Goal: Task Accomplishment & Management: Manage account settings

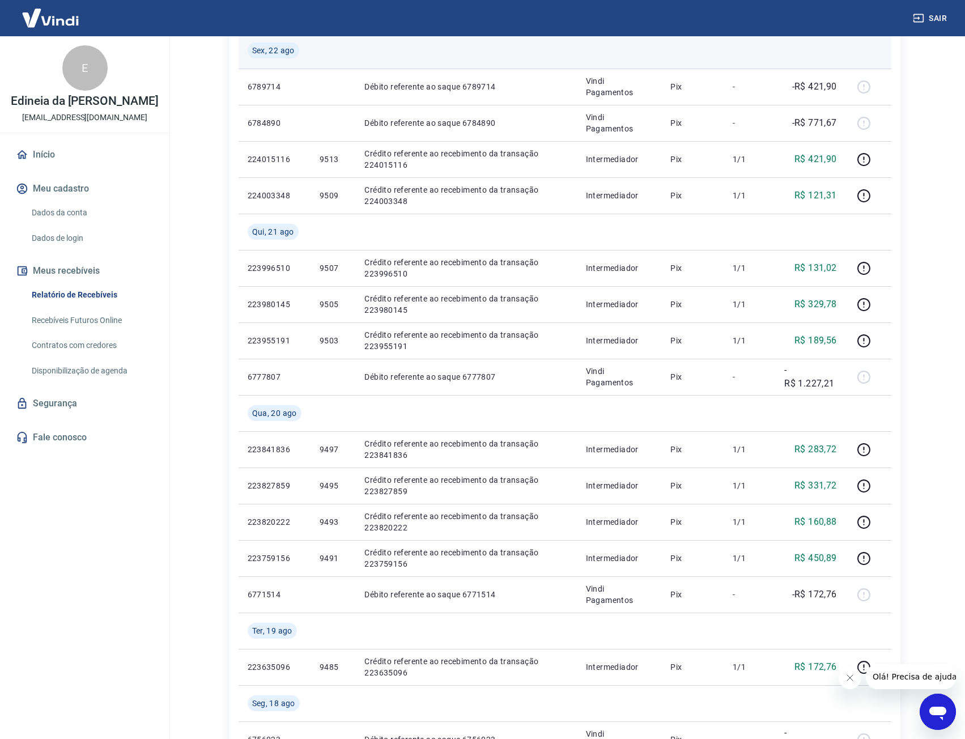
scroll to position [151, 0]
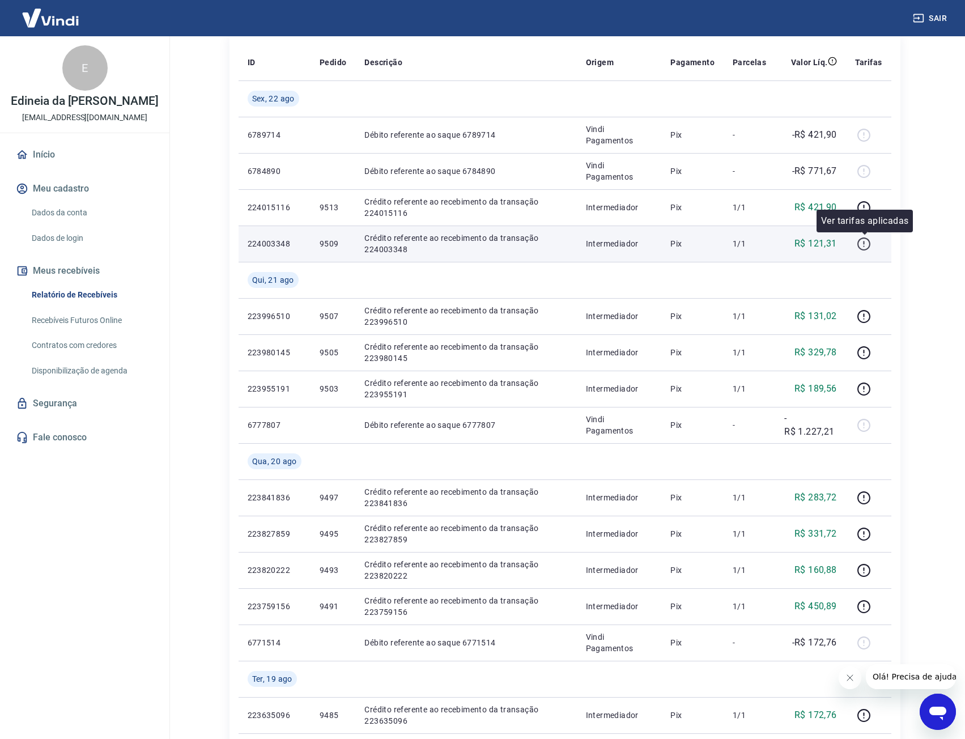
click at [864, 243] on icon "button" at bounding box center [863, 242] width 1 height 3
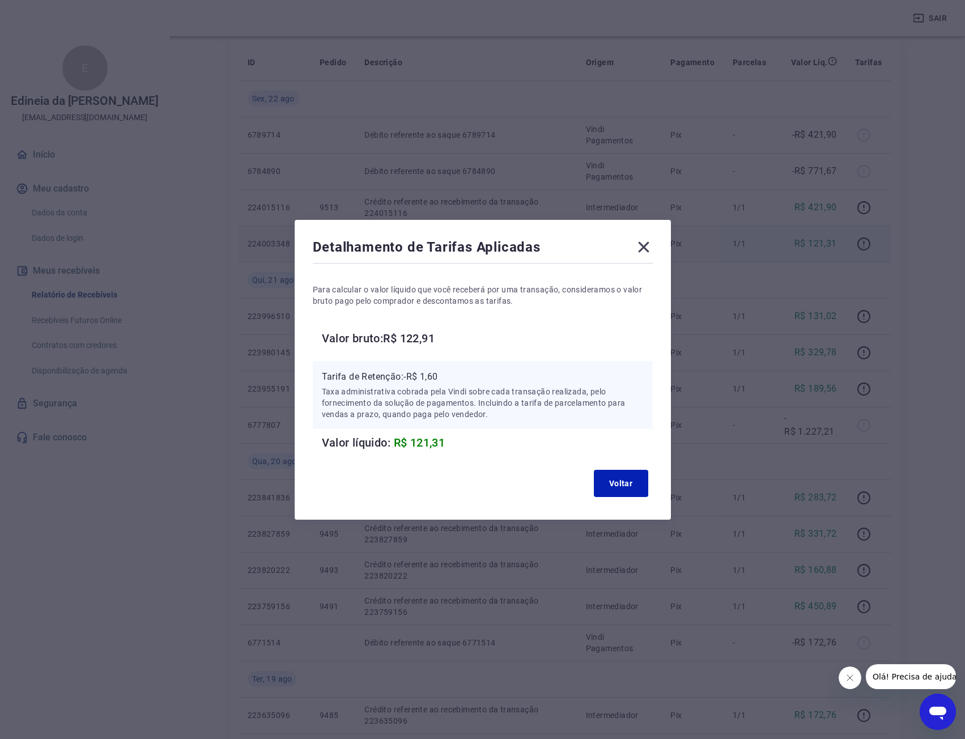
click at [646, 242] on icon at bounding box center [643, 247] width 18 height 18
